Goal: Information Seeking & Learning: Learn about a topic

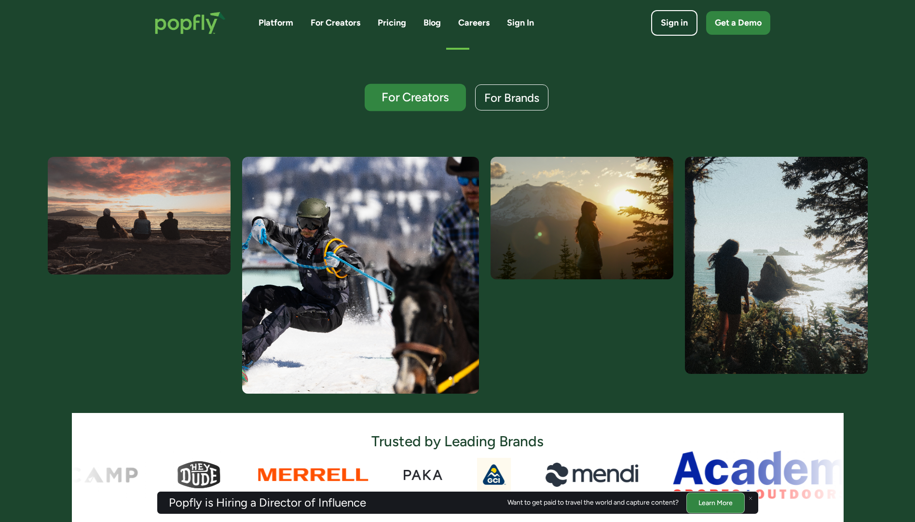
scroll to position [241, 0]
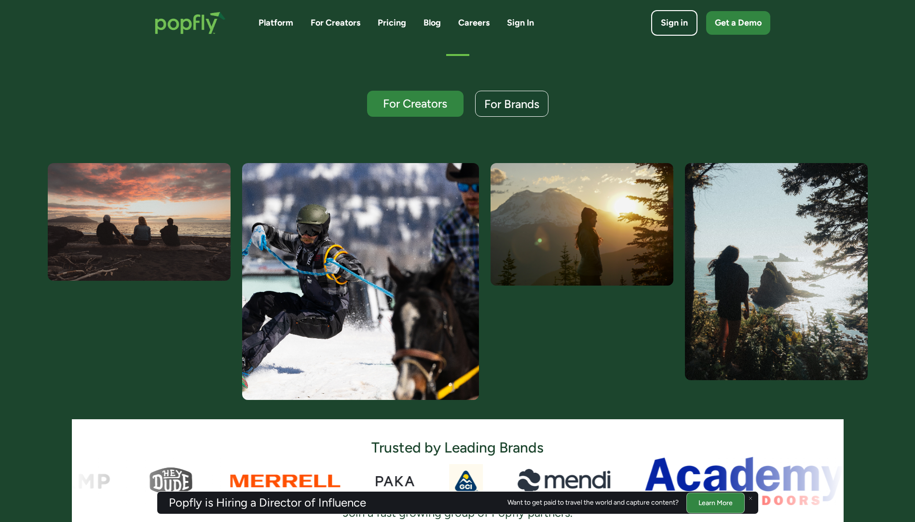
click at [343, 23] on link "For Creators" at bounding box center [336, 23] width 50 height 12
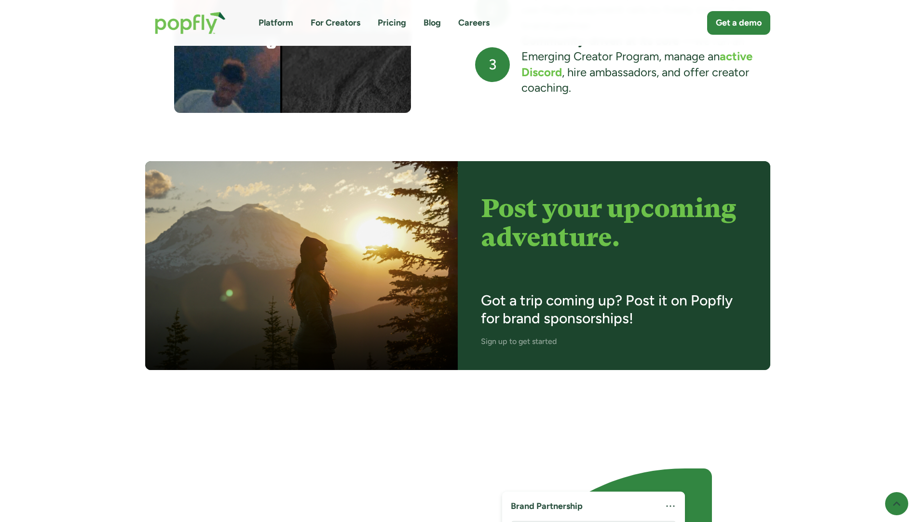
scroll to position [1206, 0]
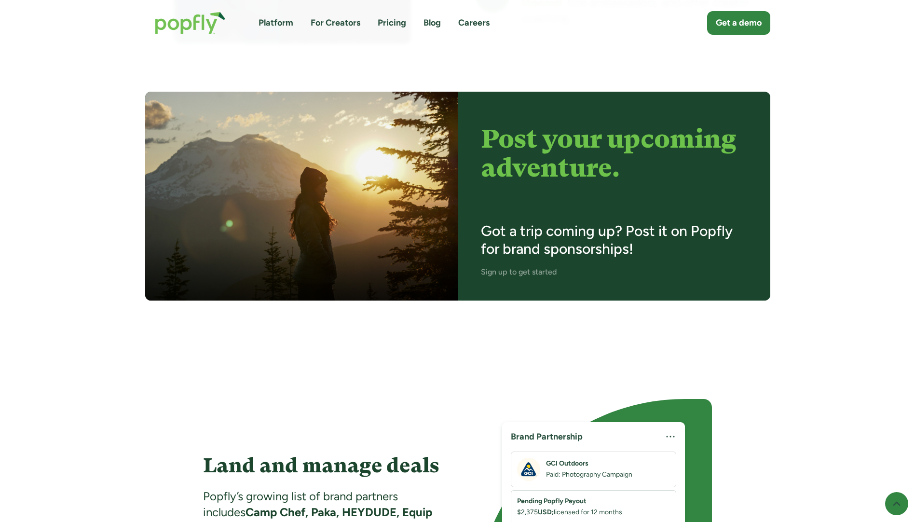
click at [330, 24] on link "For Creators" at bounding box center [336, 23] width 50 height 12
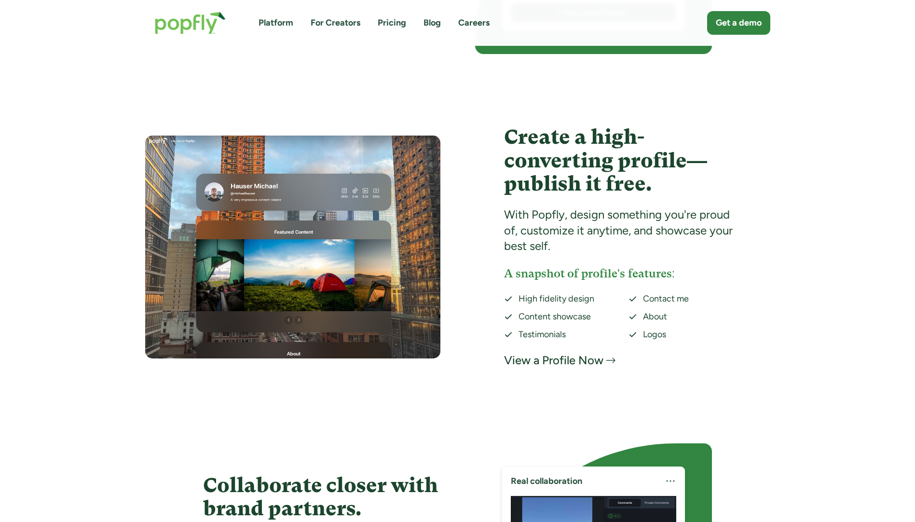
scroll to position [1495, 0]
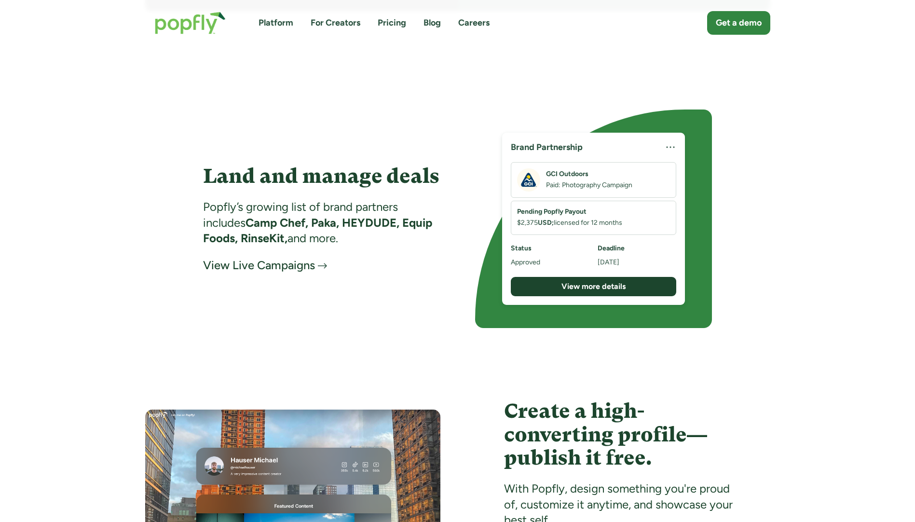
click at [276, 24] on link "Platform" at bounding box center [275, 23] width 35 height 12
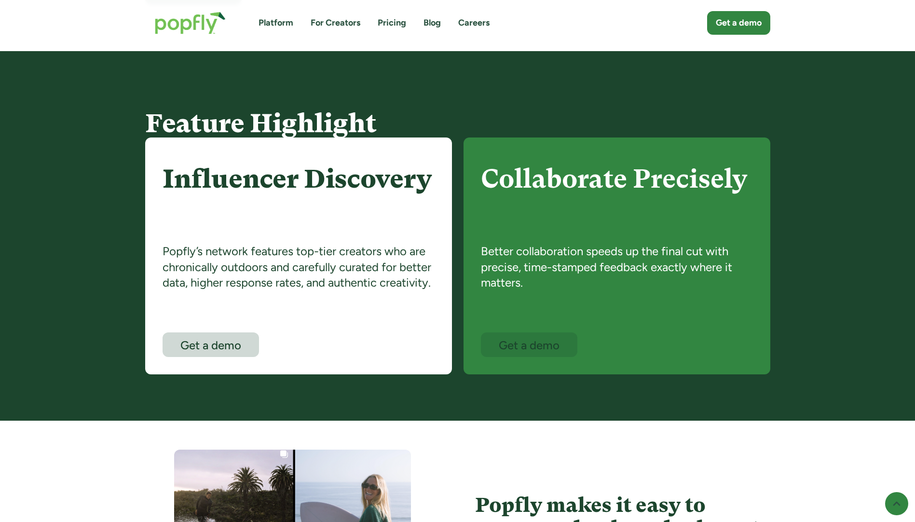
scroll to position [530, 0]
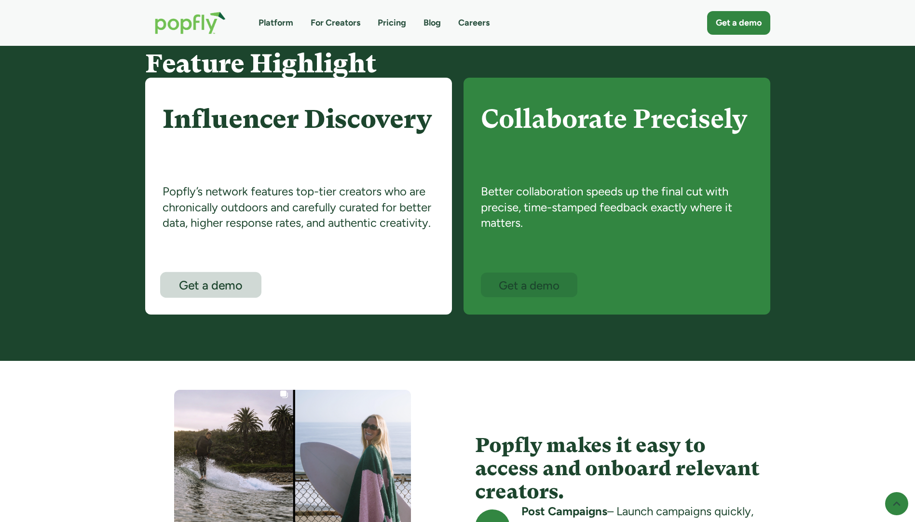
click at [203, 287] on div "Get a demo" at bounding box center [210, 285] width 83 height 13
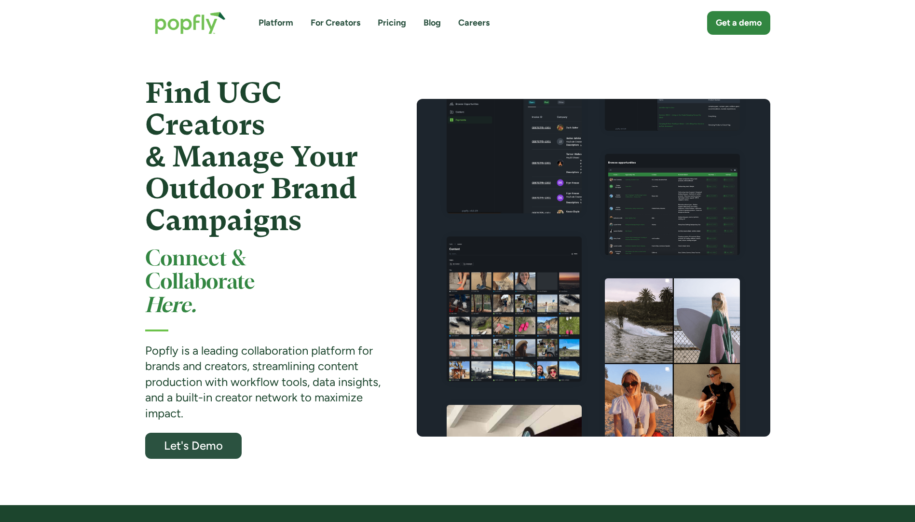
scroll to position [0, 0]
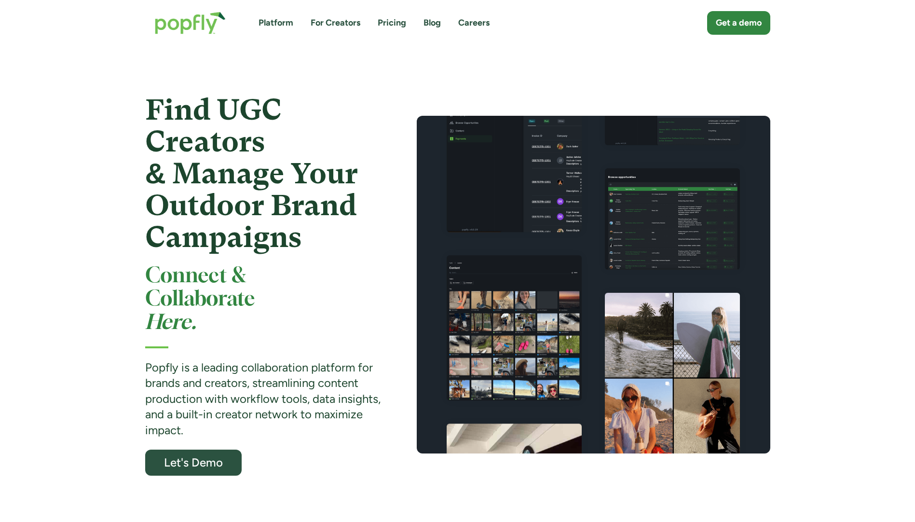
click at [390, 21] on link "Pricing" at bounding box center [392, 23] width 28 height 12
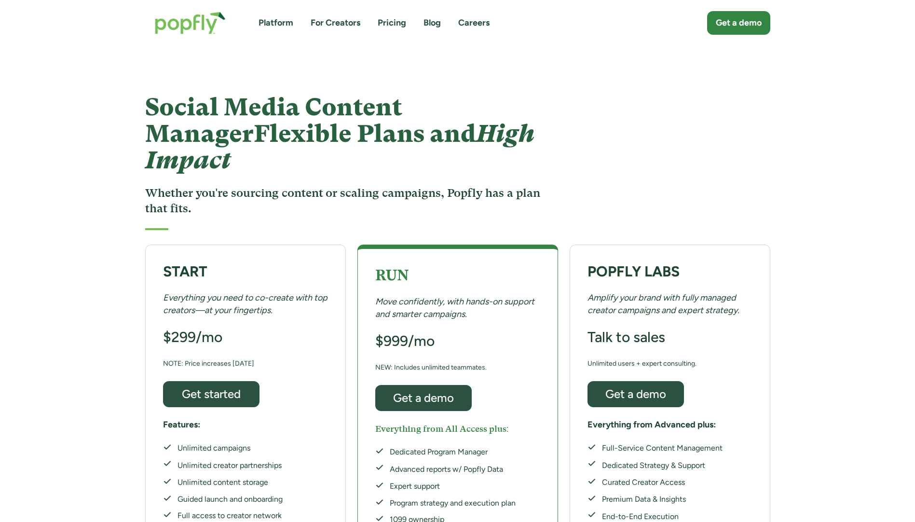
click at [277, 23] on link "Platform" at bounding box center [275, 23] width 35 height 12
